Goal: Find specific page/section: Find specific page/section

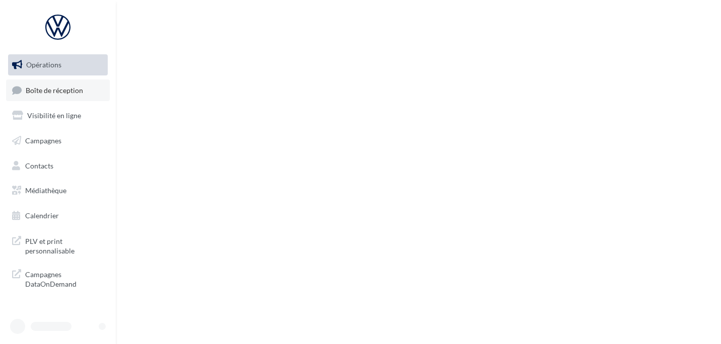
click at [94, 91] on link "Boîte de réception" at bounding box center [58, 91] width 104 height 22
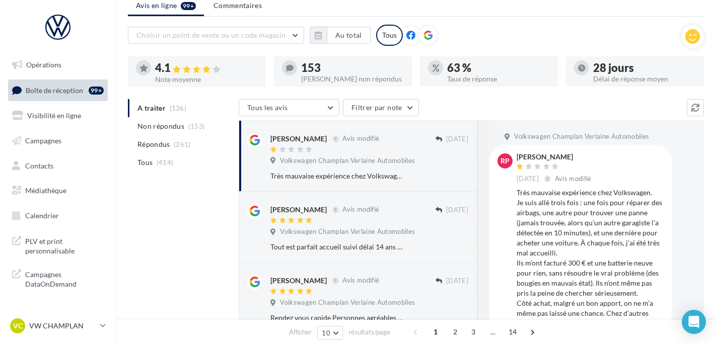
scroll to position [50, 0]
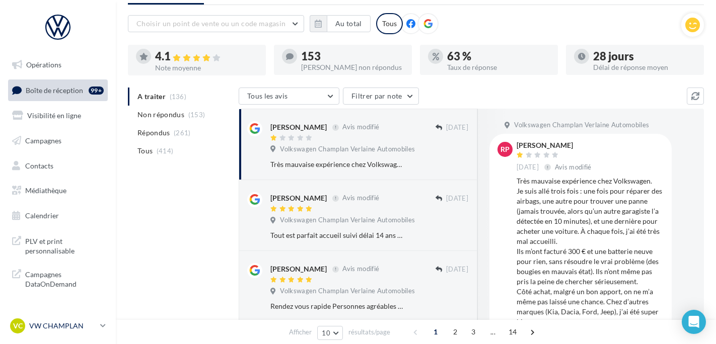
click at [97, 330] on link "VC VW CHAMPLAN vw-cha-ale" at bounding box center [58, 326] width 100 height 19
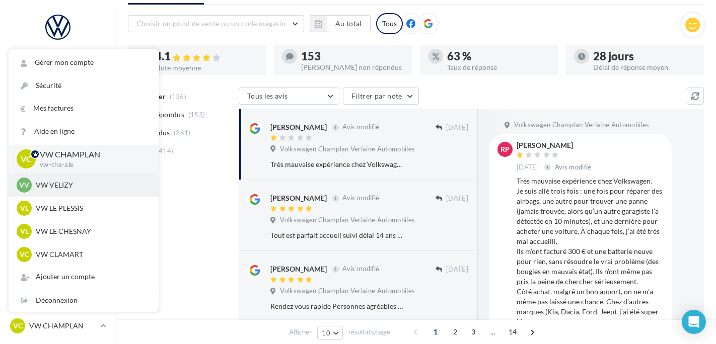
click at [90, 183] on p "VW VELIZY" at bounding box center [91, 185] width 111 height 10
click at [91, 186] on p "VW VELIZY" at bounding box center [91, 185] width 111 height 10
